Goal: Task Accomplishment & Management: Complete application form

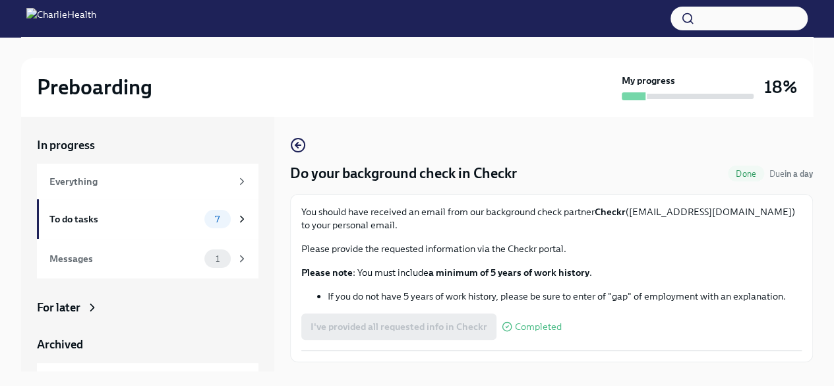
scroll to position [32, 0]
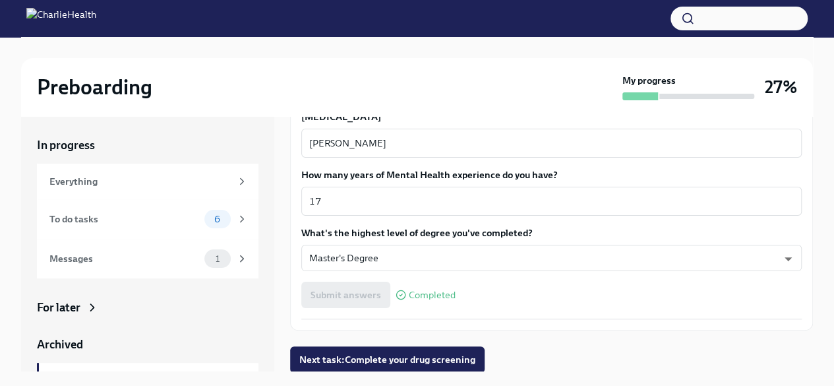
scroll to position [1253, 0]
click at [106, 219] on div "To do tasks" at bounding box center [124, 219] width 150 height 15
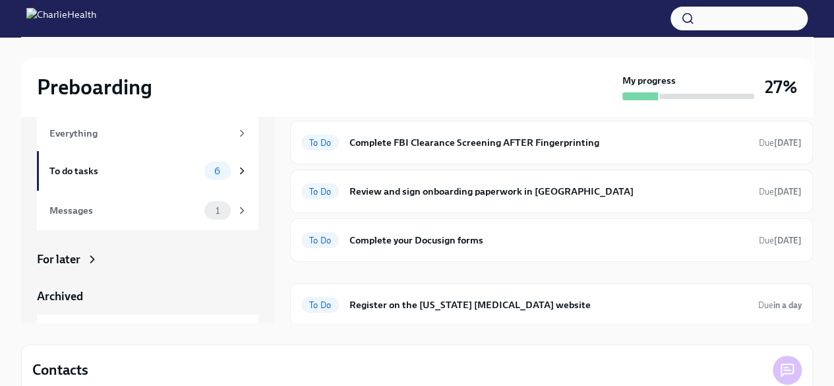
scroll to position [66, 0]
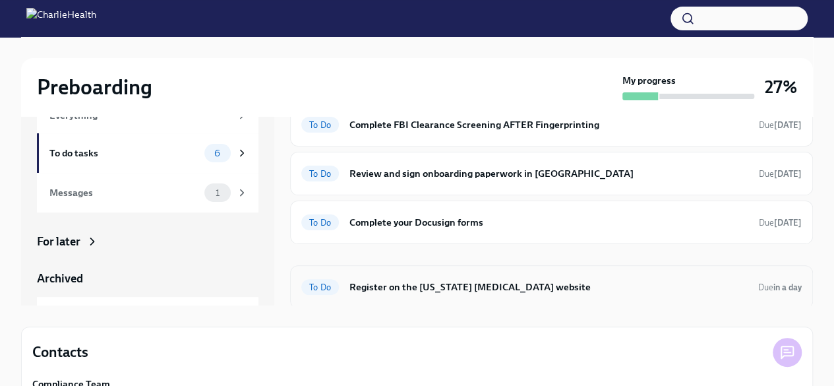
click at [384, 285] on h6 "Register on the Pennsylvania Child Abuse website" at bounding box center [548, 287] width 398 height 15
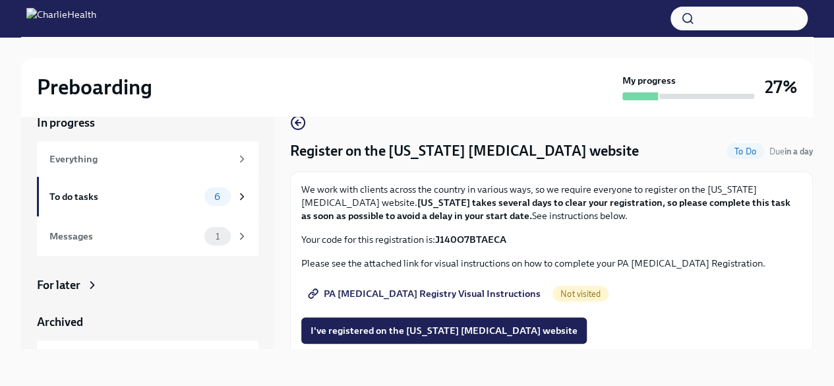
scroll to position [22, 0]
click at [339, 291] on span "PA Child Abuse Registry Visual Instructions" at bounding box center [426, 293] width 230 height 13
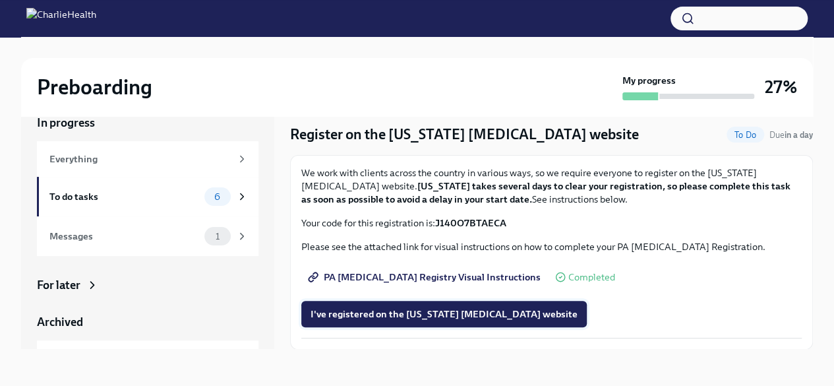
click at [405, 312] on span "I've registered on the Pennsylvania Child Abuse website" at bounding box center [444, 313] width 267 height 13
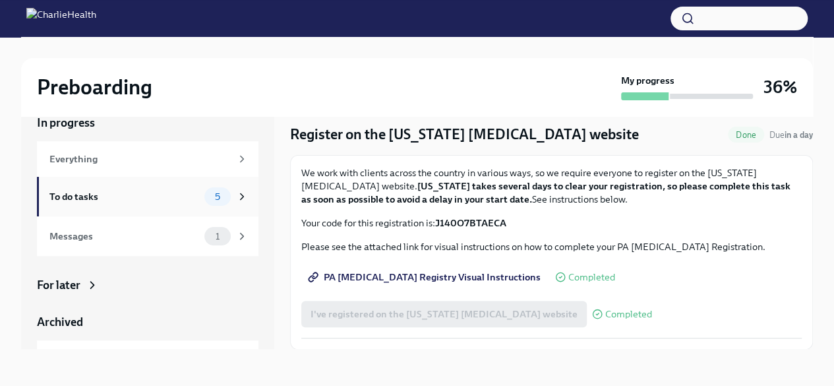
click at [164, 199] on div "To do tasks" at bounding box center [124, 196] width 150 height 15
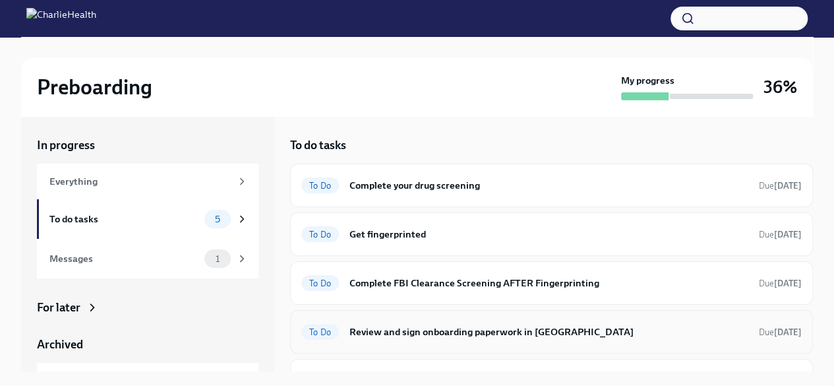
click at [440, 328] on h6 "Review and sign onboarding paperwork in UKG" at bounding box center [548, 331] width 399 height 15
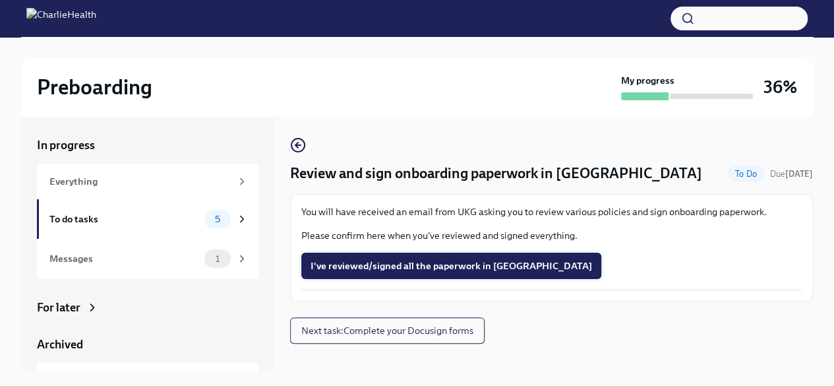
click at [434, 263] on span "I've reviewed/signed all the paperwork in UKG" at bounding box center [452, 265] width 282 height 13
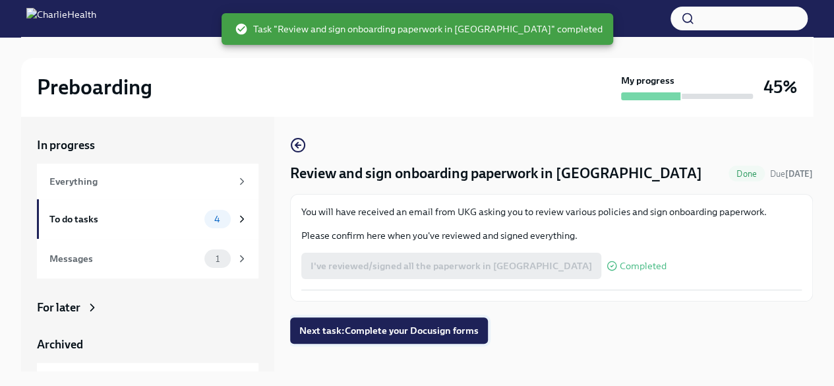
click at [402, 328] on span "Next task : Complete your Docusign forms" at bounding box center [388, 330] width 179 height 13
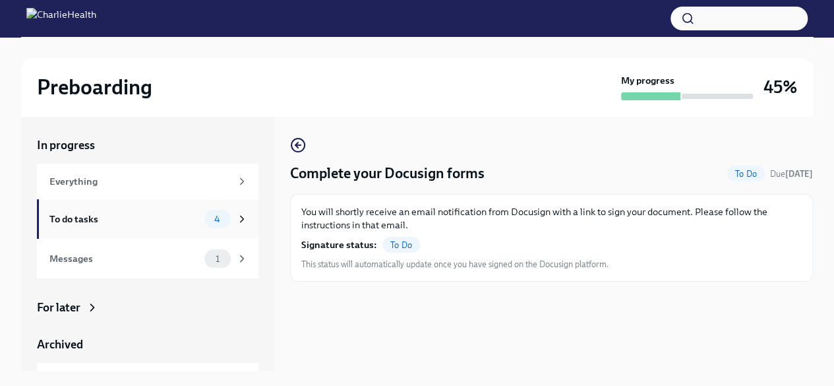
click at [125, 214] on div "To do tasks" at bounding box center [124, 219] width 150 height 15
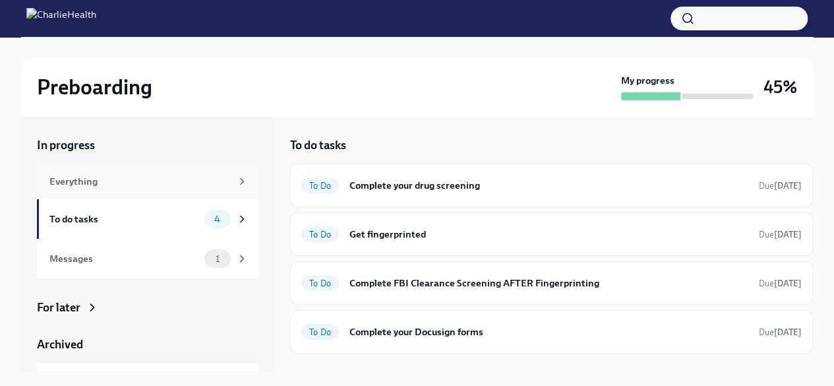
click at [151, 184] on div "Everything" at bounding box center [139, 181] width 181 height 15
